Goal: Task Accomplishment & Management: Manage account settings

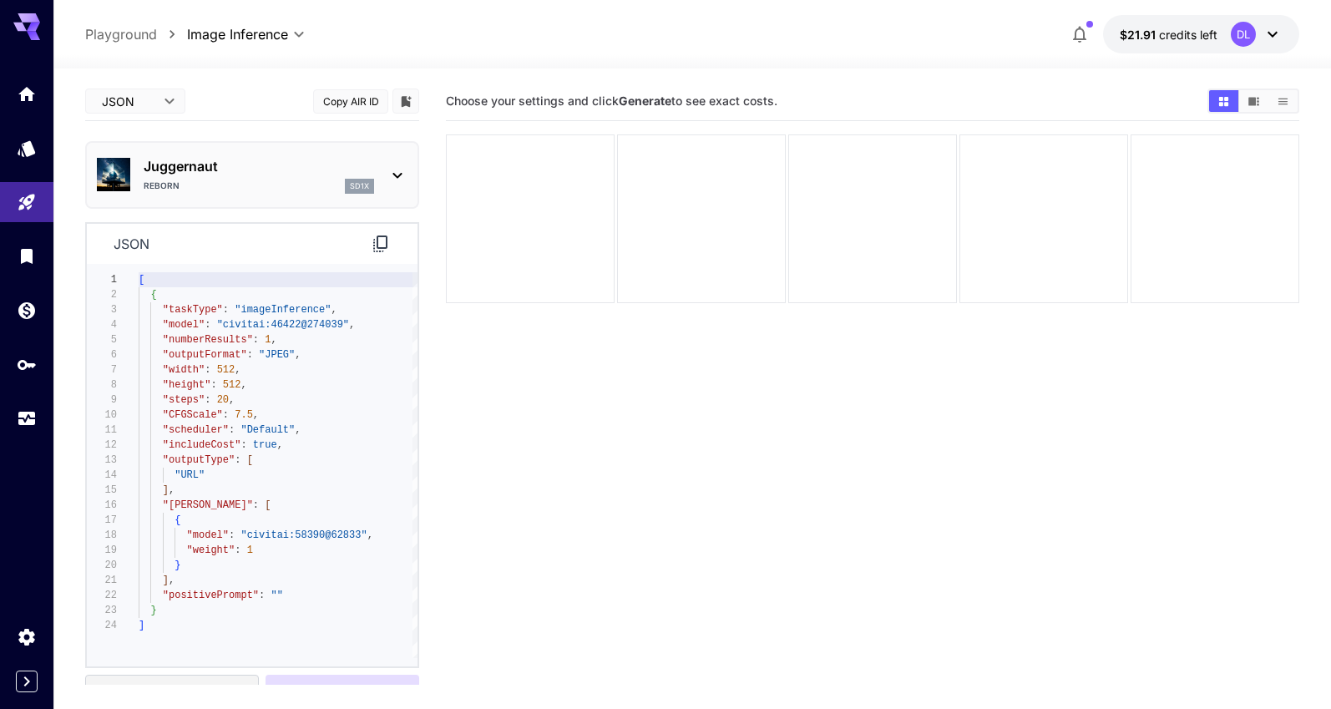
scroll to position [50, 0]
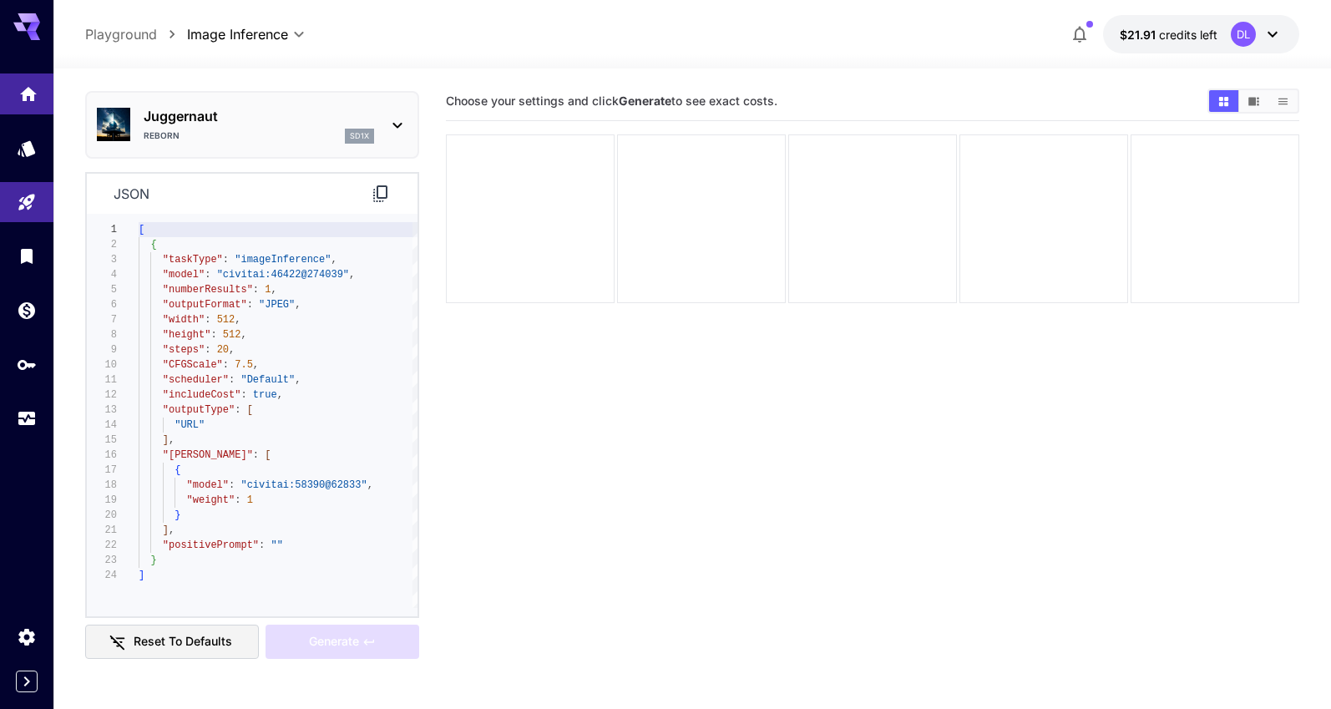
click at [24, 102] on link at bounding box center [26, 93] width 53 height 41
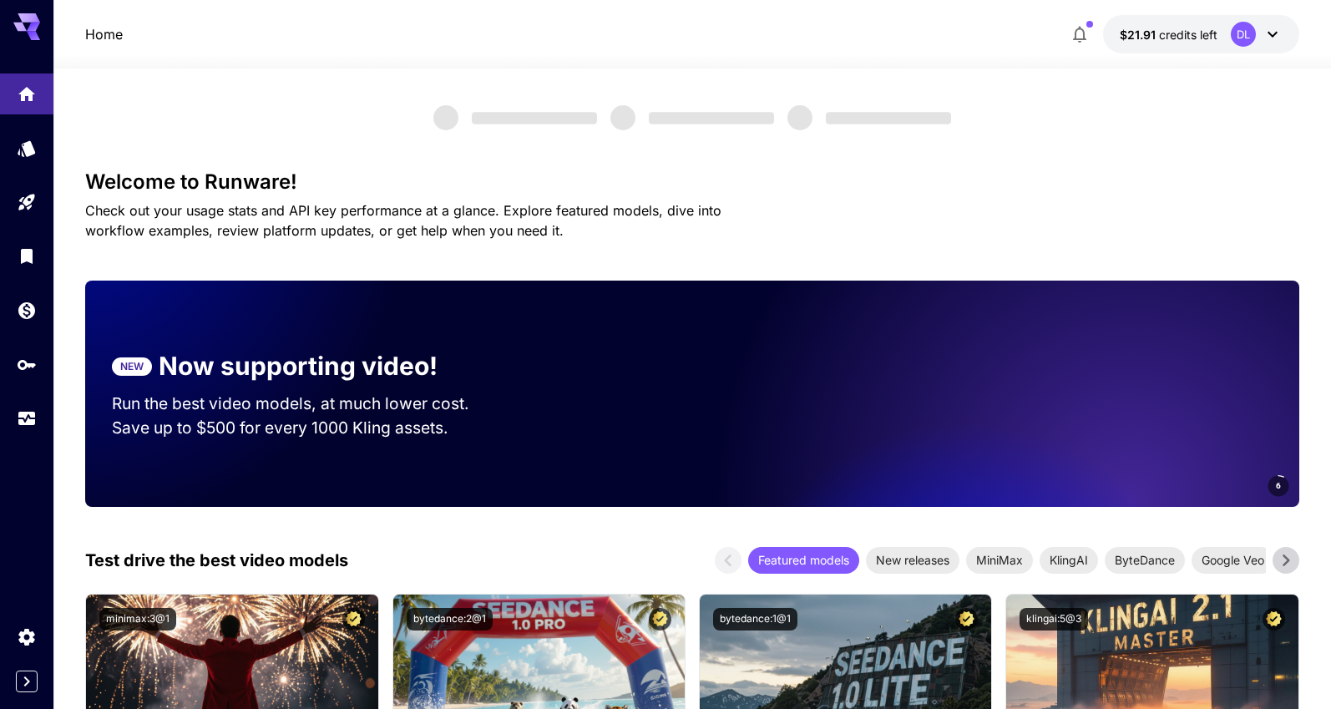
click at [28, 398] on div at bounding box center [26, 255] width 53 height 365
click at [16, 419] on link at bounding box center [26, 418] width 53 height 41
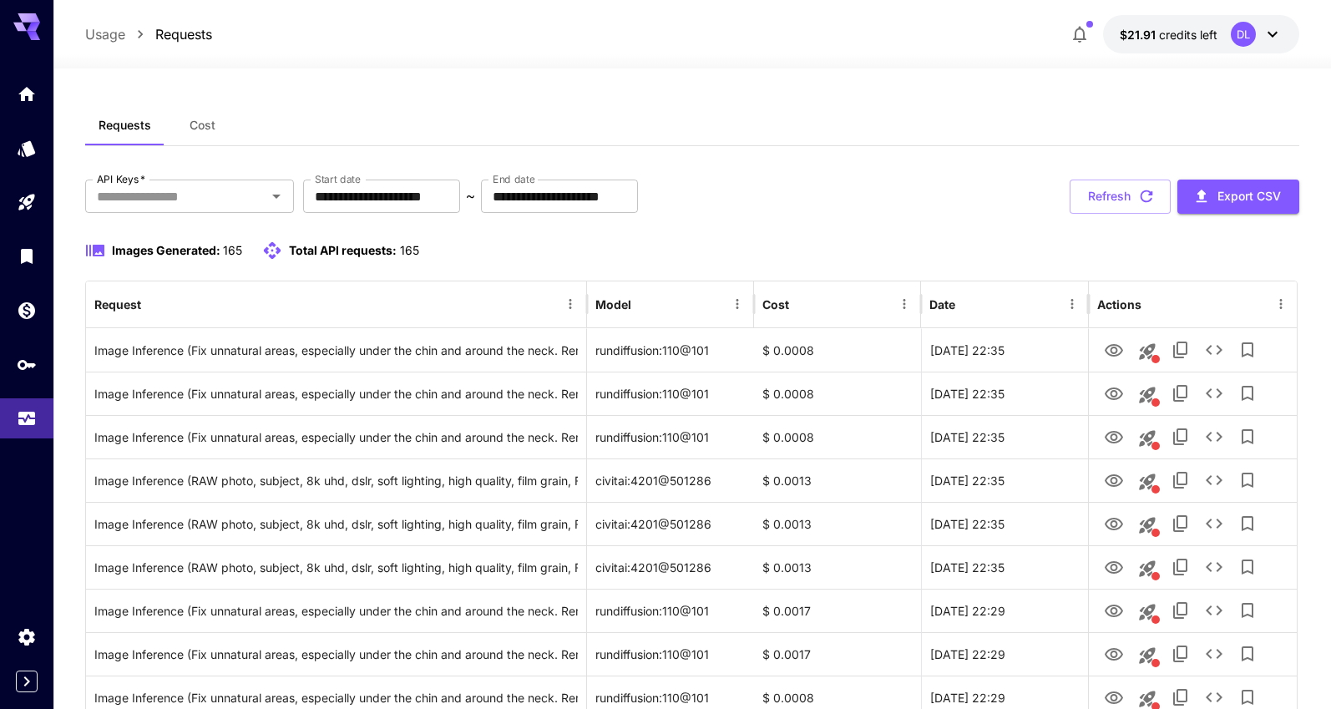
click at [1268, 36] on icon at bounding box center [1273, 34] width 20 height 20
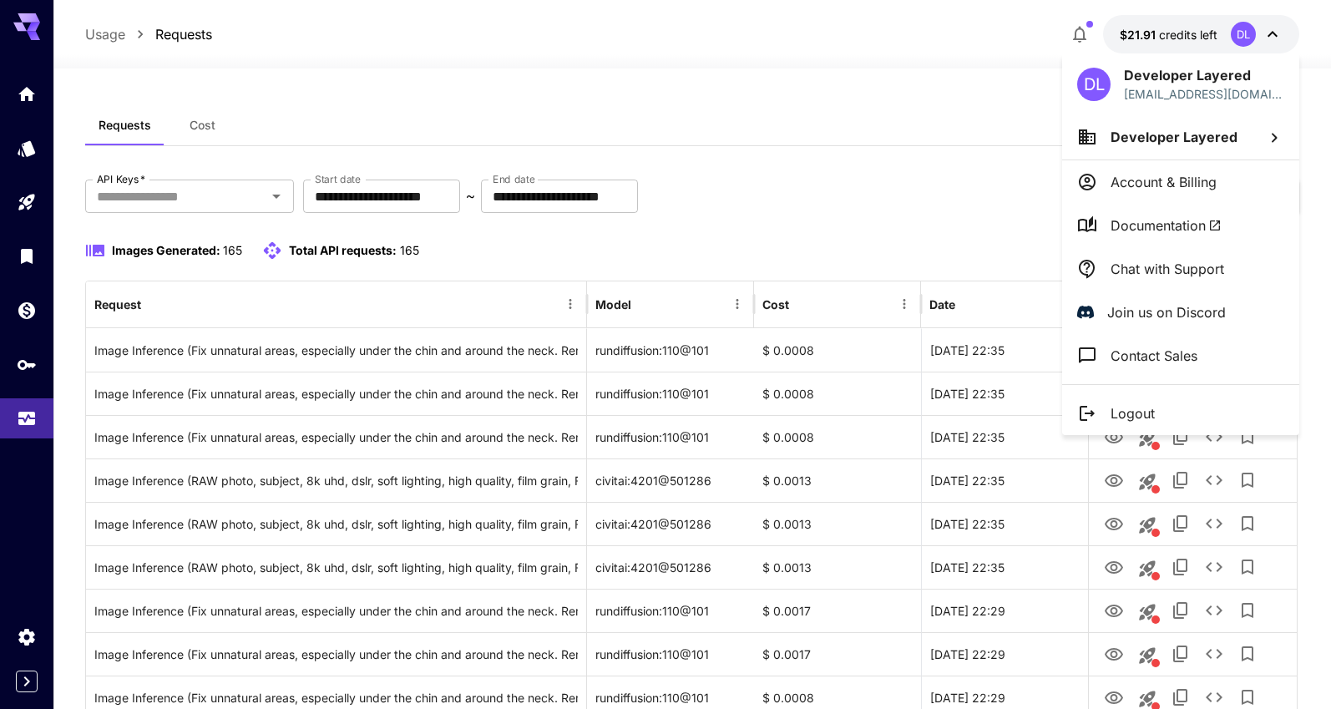
click at [31, 362] on div at bounding box center [665, 354] width 1331 height 709
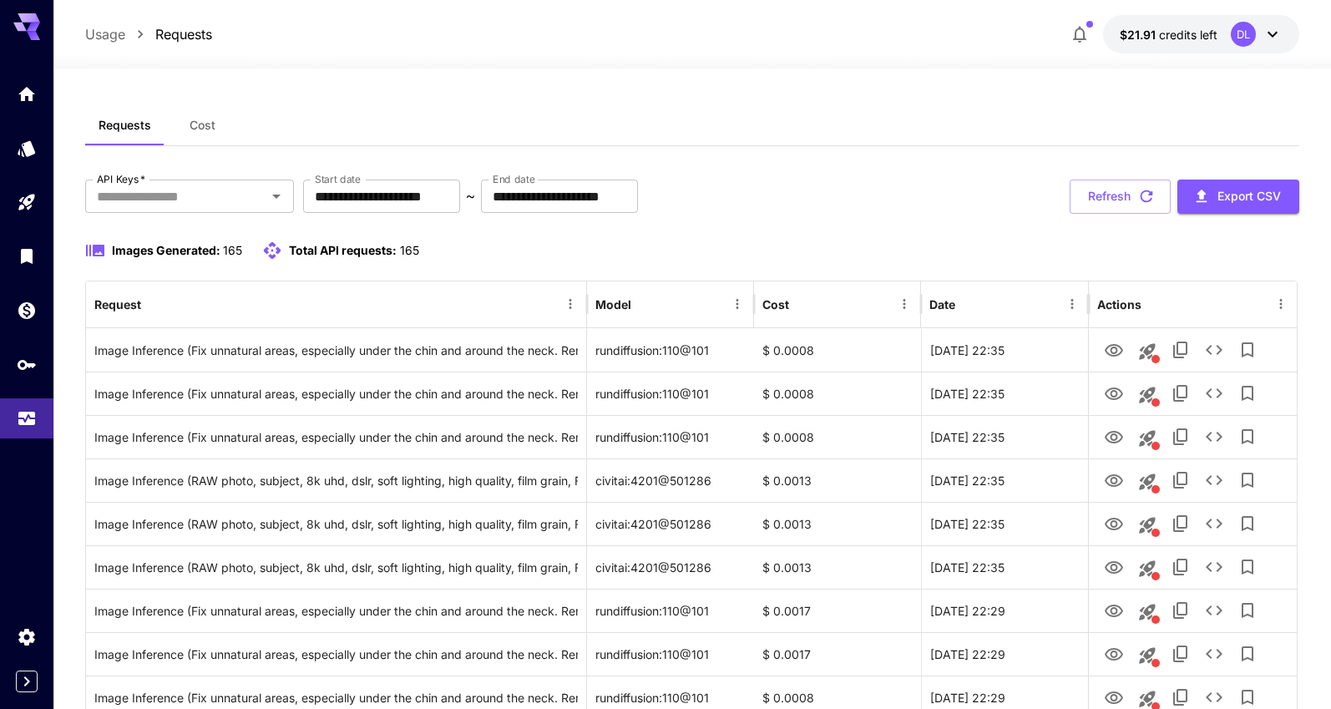
click at [23, 366] on div "DL Developer Layered [EMAIL_ADDRESS][DOMAIN_NAME] Developer Layered Account & B…" at bounding box center [133, 354] width 267 height 709
click at [24, 364] on icon "API Keys" at bounding box center [28, 359] width 18 height 10
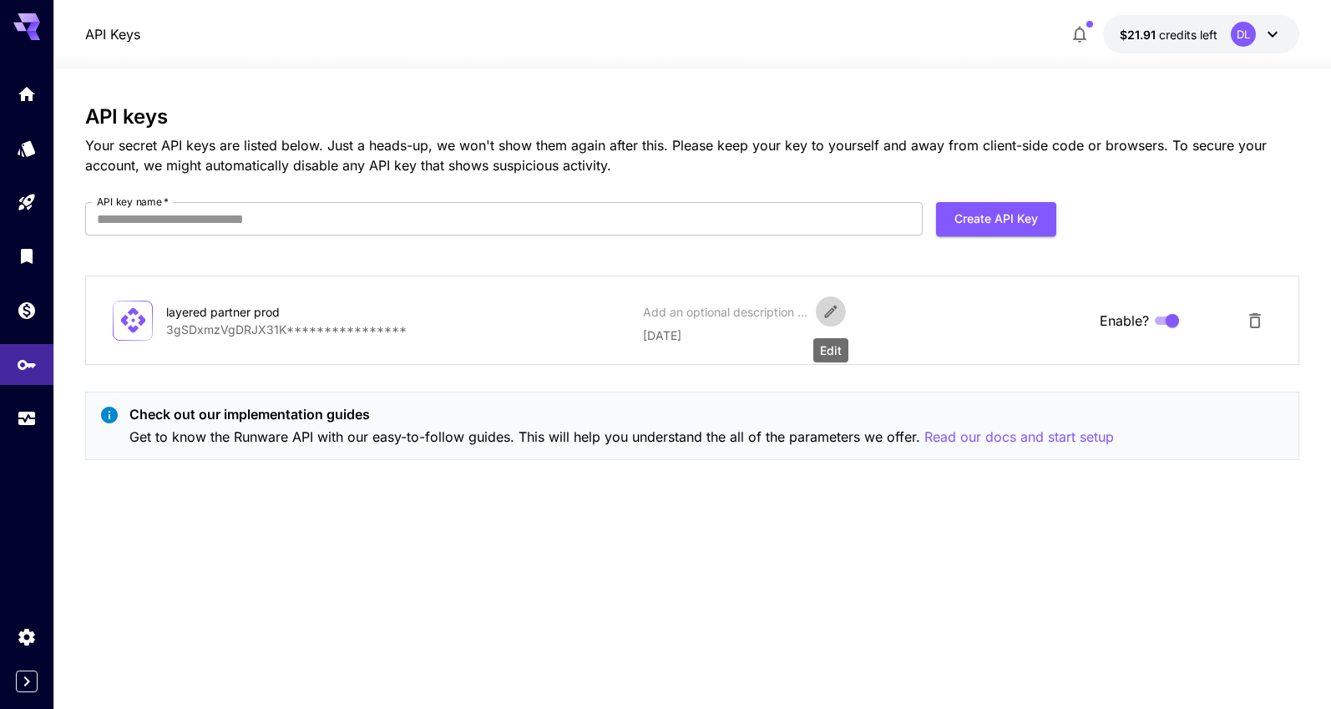
click at [836, 311] on icon "Edit" at bounding box center [831, 311] width 17 height 17
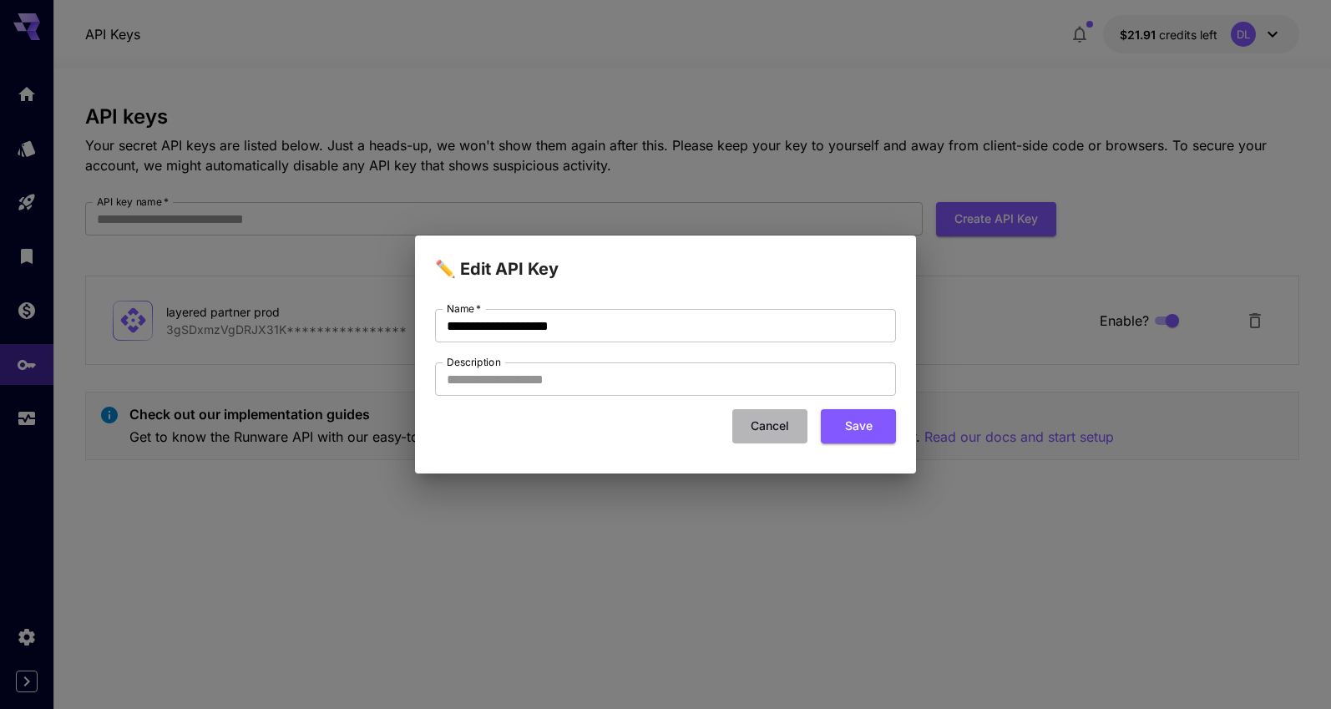
click at [780, 422] on button "Cancel" at bounding box center [769, 426] width 75 height 34
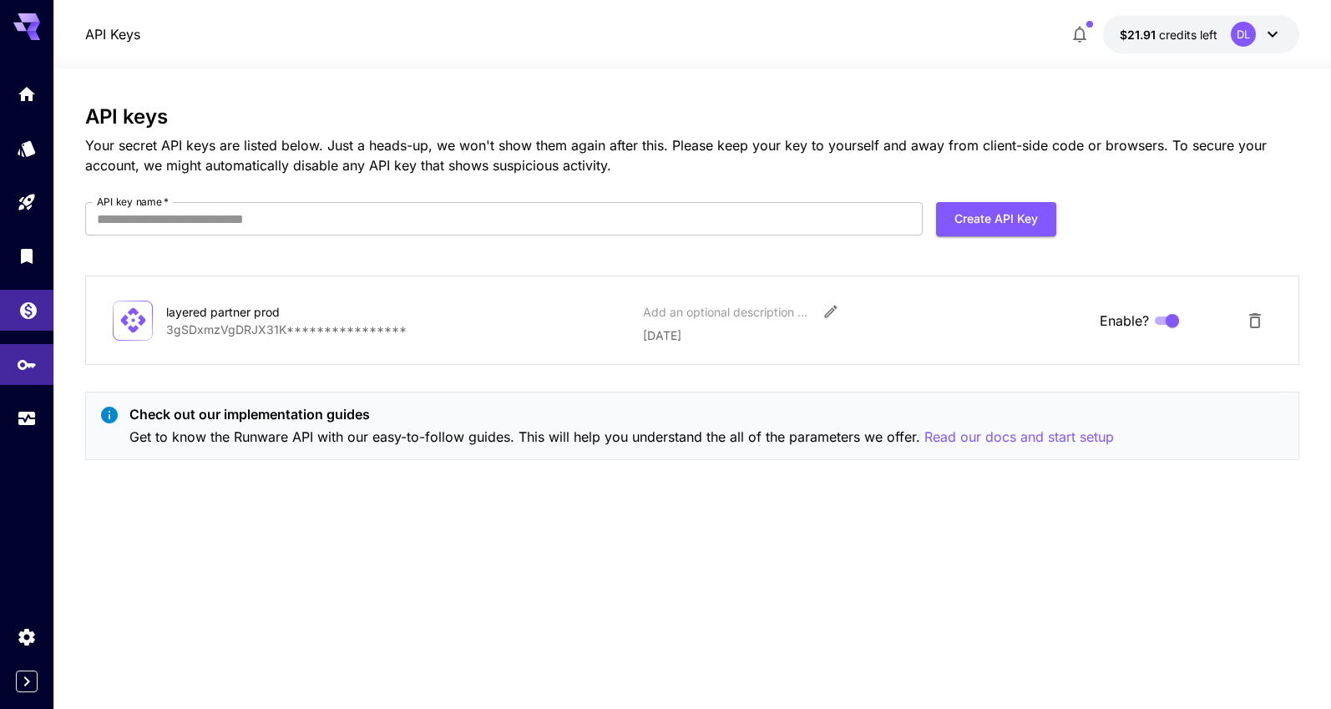
click at [41, 310] on link at bounding box center [26, 310] width 53 height 41
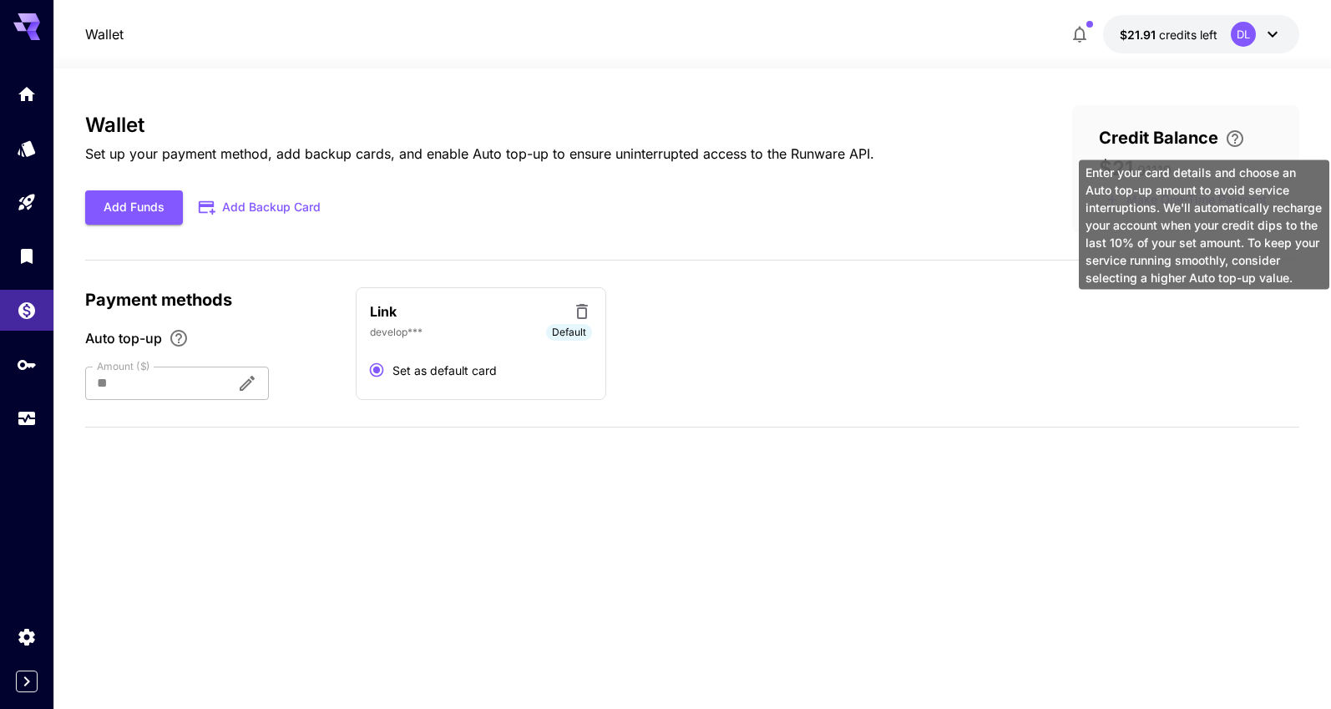
click at [1237, 140] on icon "\a Enter your card details and choose an Auto top-up amount to avoid service in…" at bounding box center [1235, 139] width 20 height 20
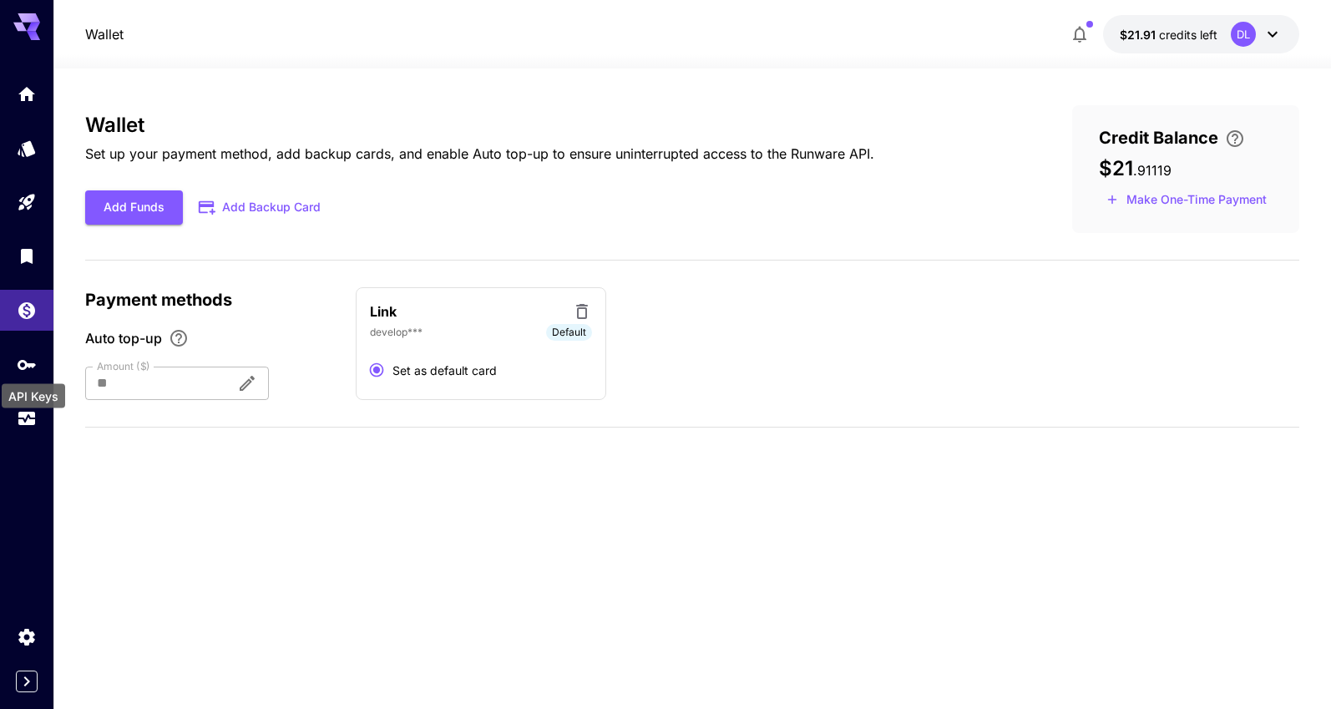
click at [25, 403] on div "API Keys" at bounding box center [33, 396] width 63 height 24
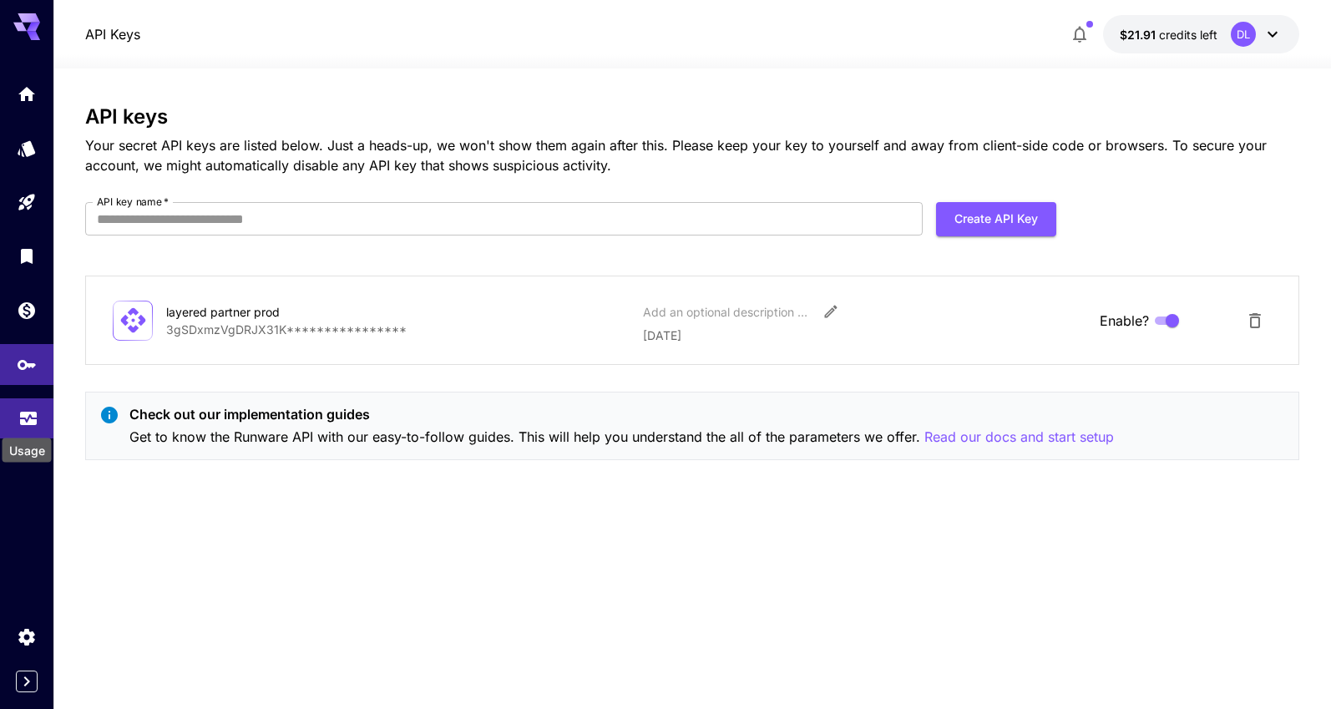
click at [31, 420] on icon "Usage" at bounding box center [28, 416] width 17 height 8
